Goal: Information Seeking & Learning: Learn about a topic

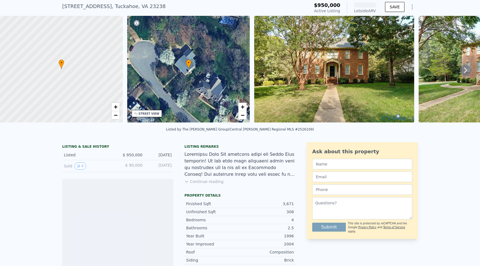
scroll to position [18, 0]
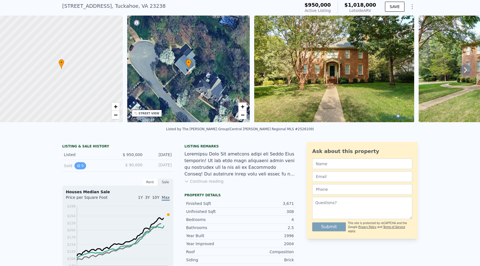
click at [78, 167] on icon "View historical data" at bounding box center [78, 165] width 3 height 3
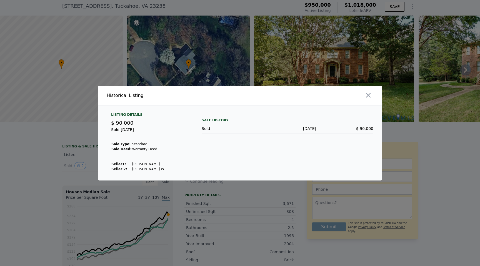
click at [69, 150] on div at bounding box center [240, 133] width 480 height 266
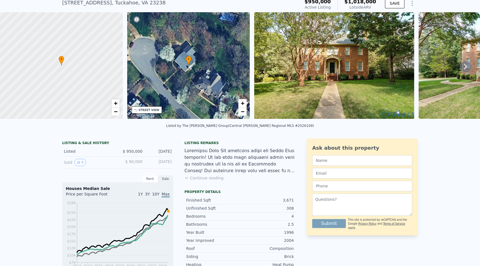
scroll to position [24, 0]
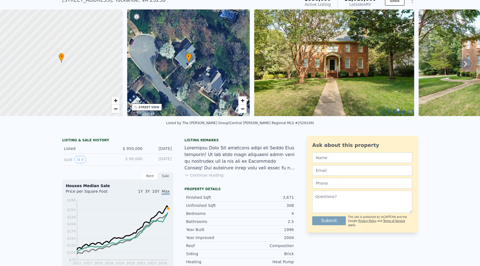
click at [193, 173] on button "Continue reading" at bounding box center [203, 175] width 39 height 6
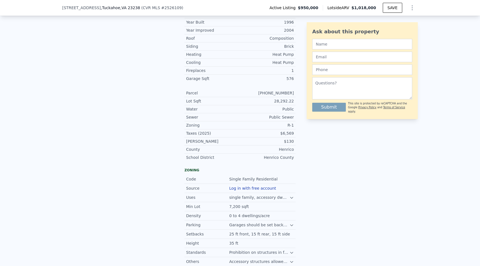
scroll to position [400, 0]
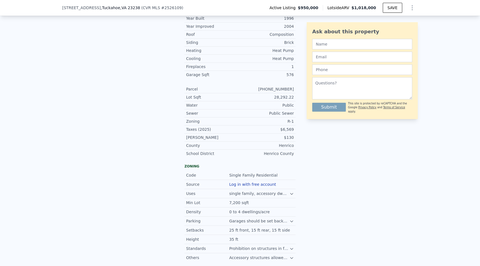
click at [287, 218] on div "Garages should be set back 20 ft from property line, with minimum 25 ft turning…" at bounding box center [259, 221] width 60 height 6
click at [288, 218] on div "Garages should be set back 20 ft from property line, with minimum 25 ft turning…" at bounding box center [259, 221] width 60 height 6
click at [292, 219] on icon at bounding box center [291, 221] width 4 height 4
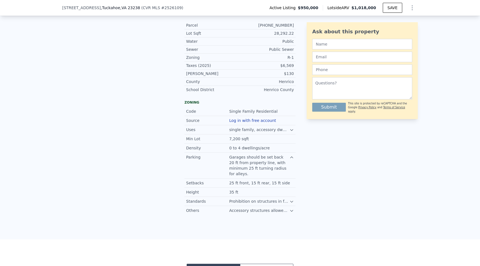
scroll to position [465, 0]
click at [293, 198] on icon at bounding box center [291, 200] width 4 height 4
click at [289, 218] on icon at bounding box center [291, 220] width 4 height 4
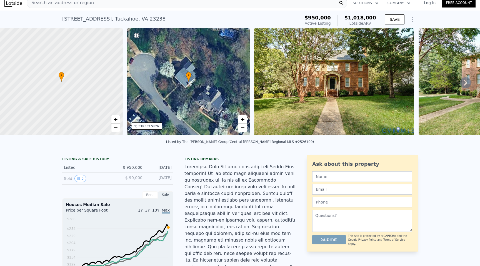
scroll to position [2, 0]
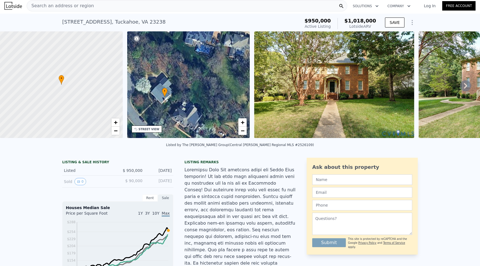
drag, startPoint x: 190, startPoint y: 77, endPoint x: 166, endPoint y: 90, distance: 27.1
click at [166, 89] on span "•" at bounding box center [165, 91] width 6 height 5
